Goal: Information Seeking & Learning: Learn about a topic

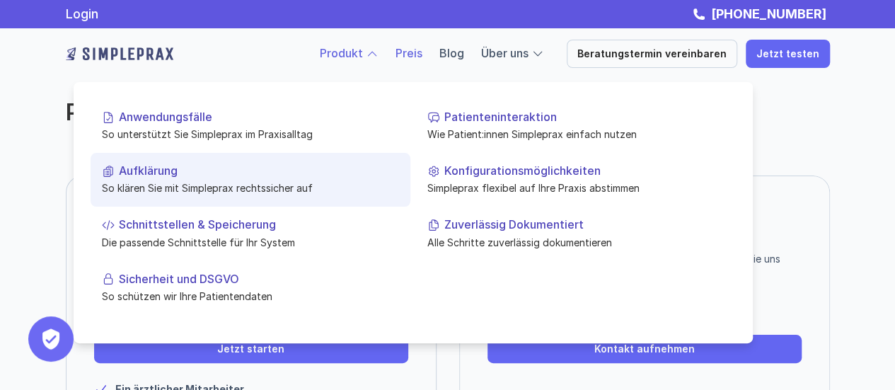
click at [171, 173] on p "Aufklärung" at bounding box center [259, 170] width 280 height 13
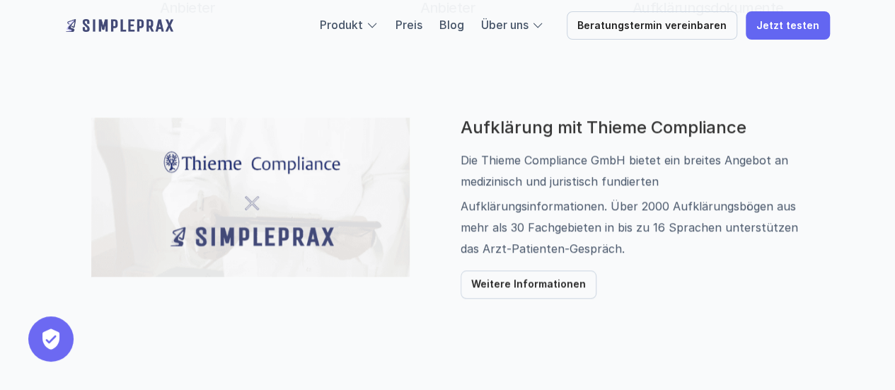
scroll to position [703, 0]
click at [537, 285] on p "Weitere Informationen" at bounding box center [528, 284] width 115 height 12
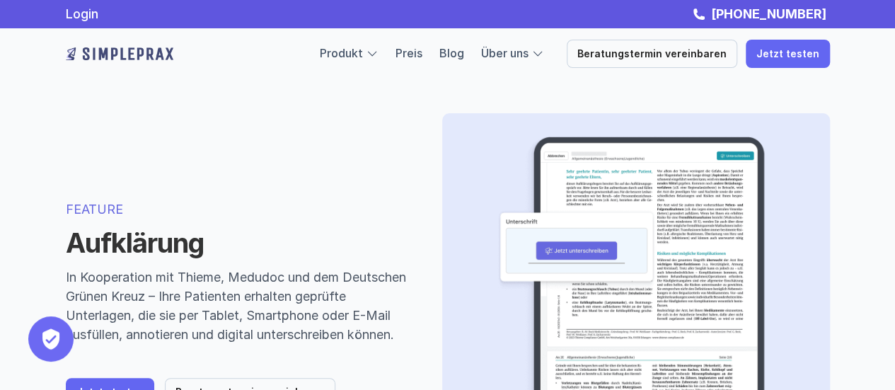
scroll to position [703, 0]
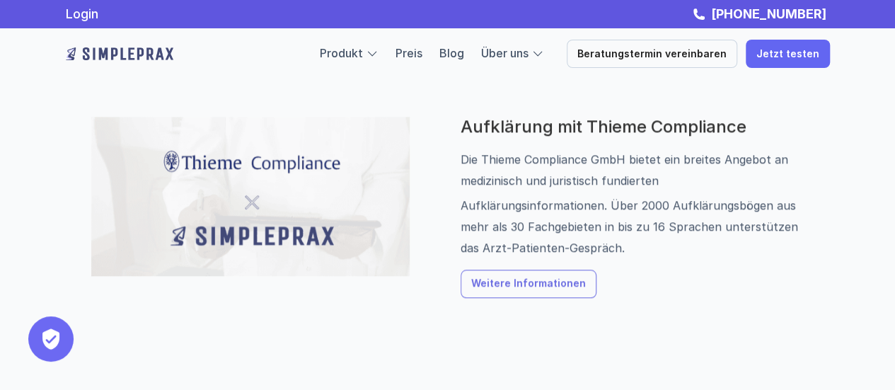
click at [524, 280] on p "Weitere Informationen" at bounding box center [528, 284] width 115 height 12
